Goal: Obtain resource: Obtain resource

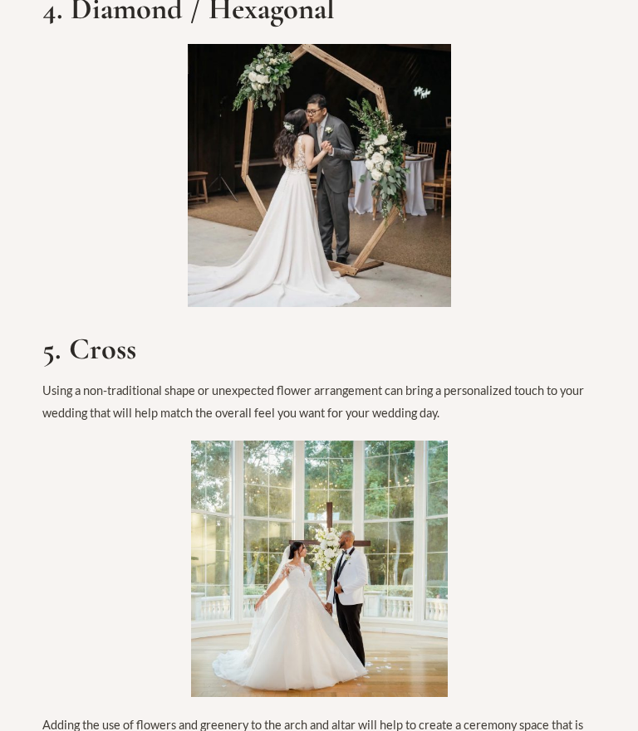
scroll to position [3867, 0]
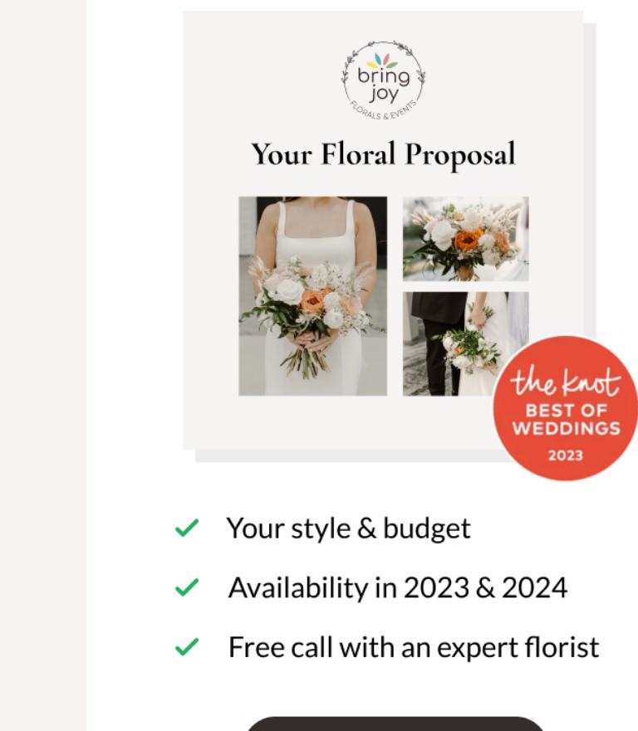
scroll to position [5193, 0]
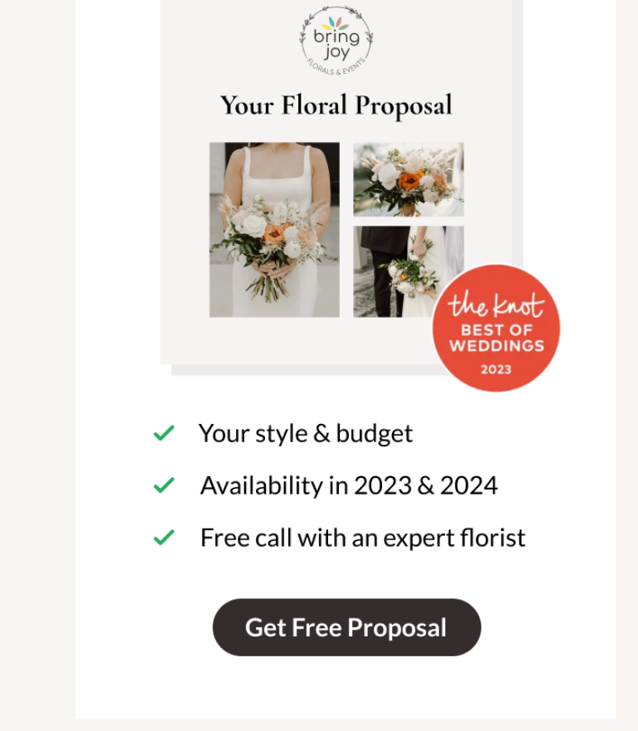
click at [97, 400] on img at bounding box center [319, 283] width 498 height 875
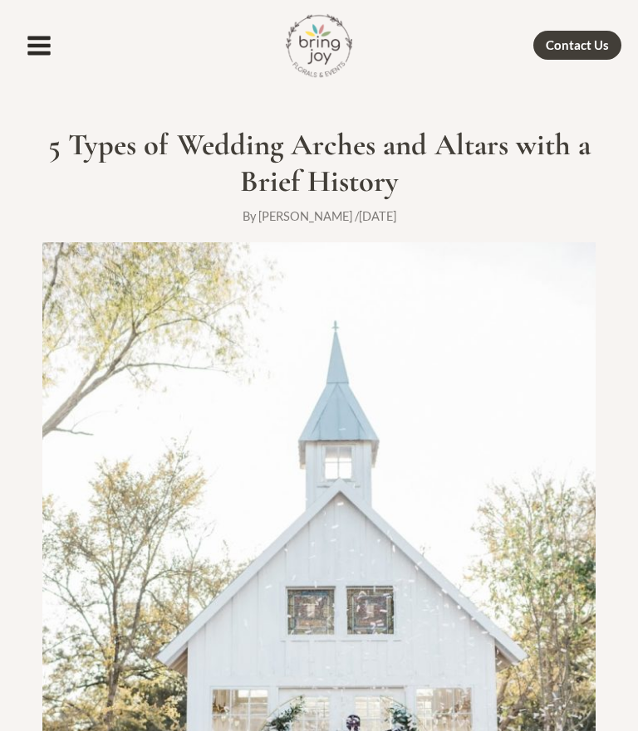
scroll to position [5250, 0]
